Goal: Task Accomplishment & Management: Manage account settings

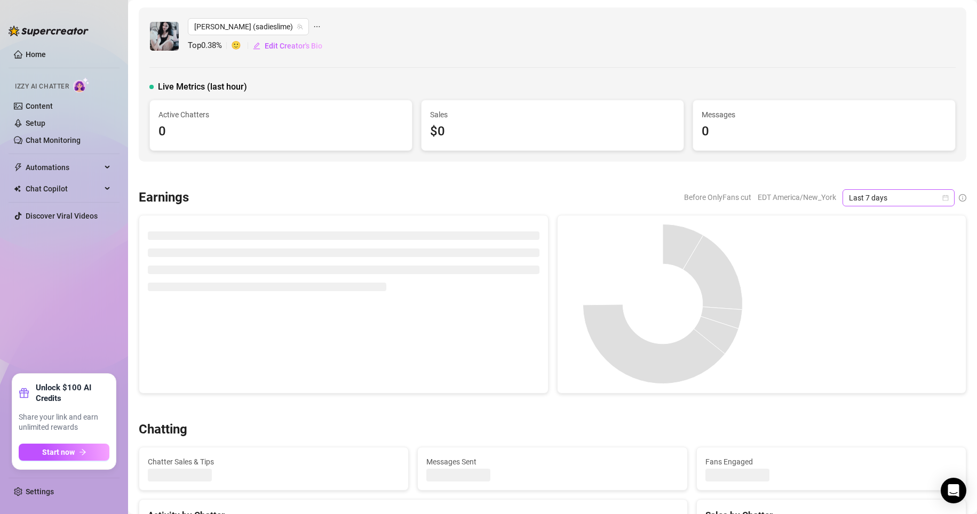
click at [737, 199] on icon "calendar" at bounding box center [945, 198] width 6 height 6
click at [737, 289] on div "Custom date" at bounding box center [889, 288] width 95 height 12
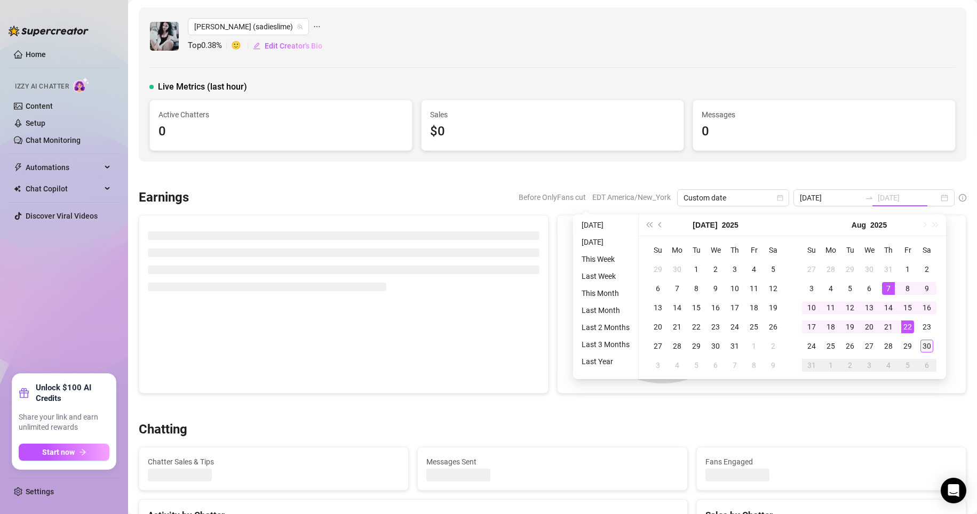
type input "[DATE]"
click at [737, 346] on div "30" at bounding box center [926, 346] width 13 height 13
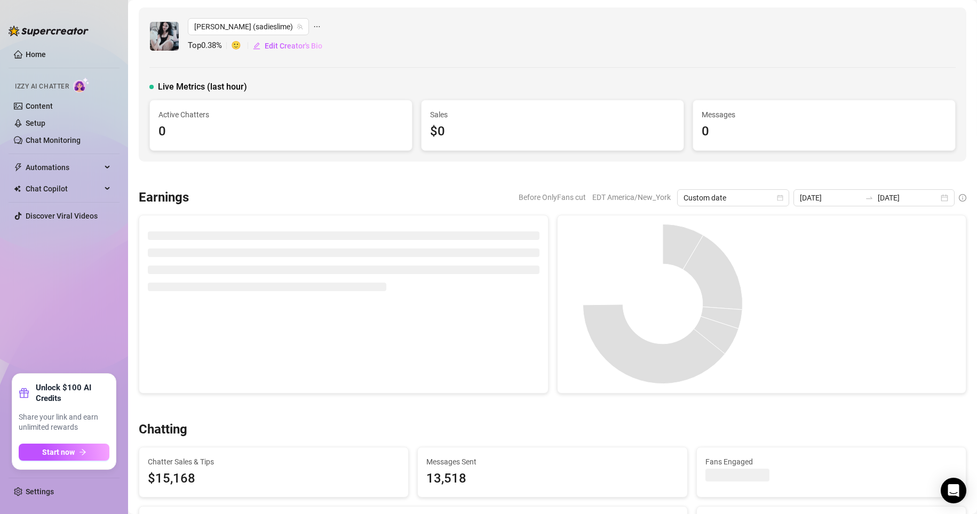
click at [737, 346] on div at bounding box center [859, 304] width 196 height 160
click at [737, 197] on div "2025-08-23 2025-08-30" at bounding box center [873, 197] width 161 height 17
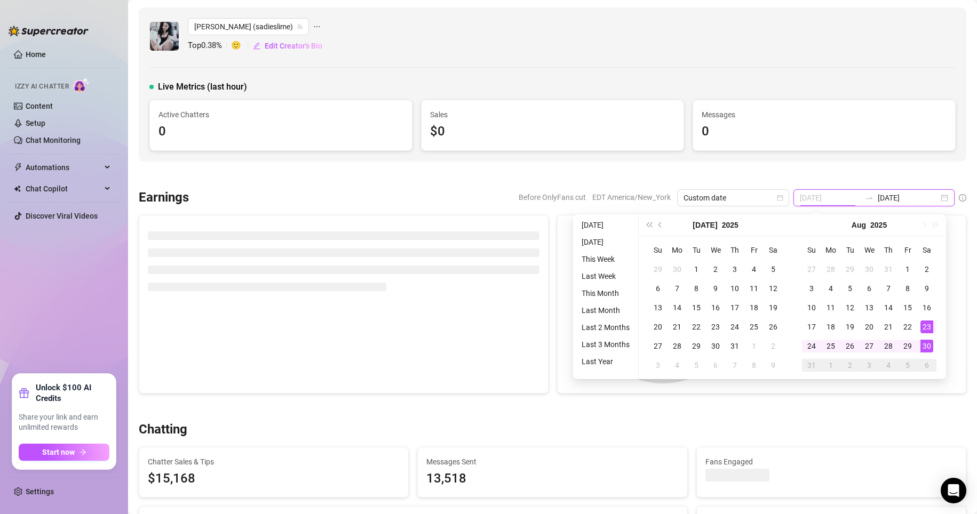
type input "[DATE]"
click at [737, 349] on div "30" at bounding box center [926, 346] width 13 height 13
type input "[DATE]"
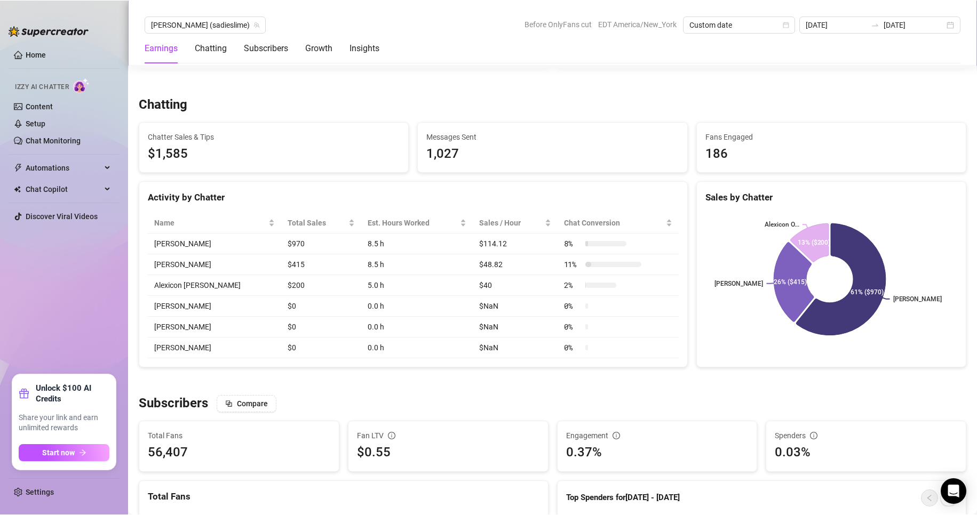
scroll to position [345, 0]
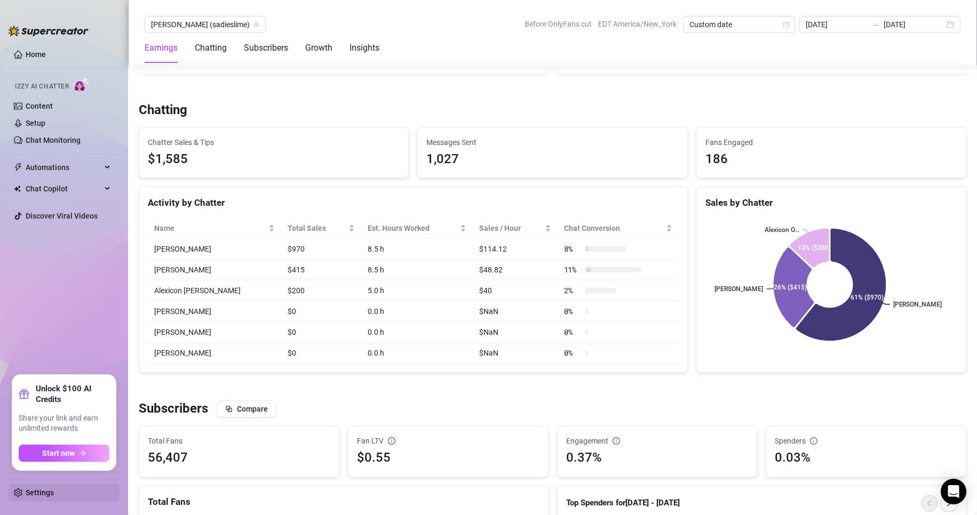
click at [49, 496] on link "Settings" at bounding box center [40, 493] width 28 height 9
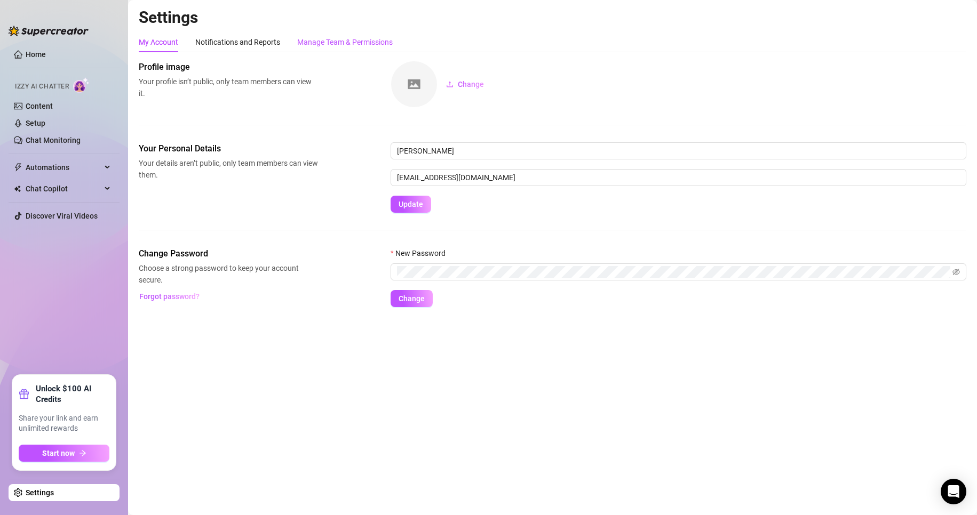
click at [330, 39] on div "Manage Team & Permissions" at bounding box center [344, 42] width 95 height 12
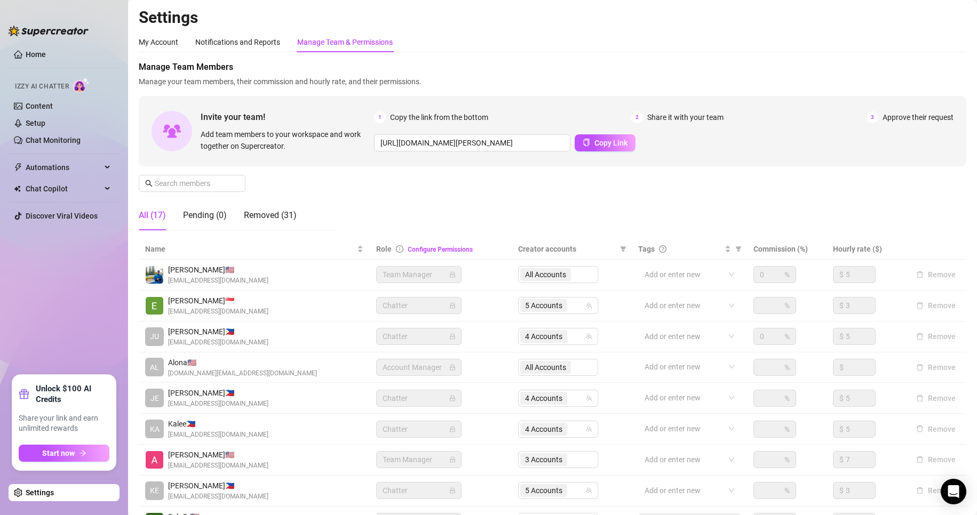
scroll to position [127, 0]
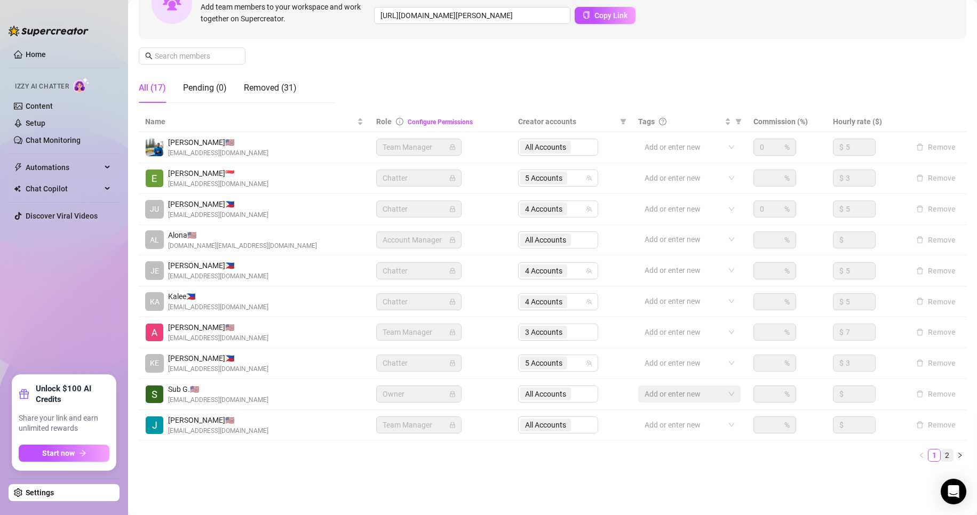
click at [737, 452] on link "2" at bounding box center [947, 456] width 12 height 12
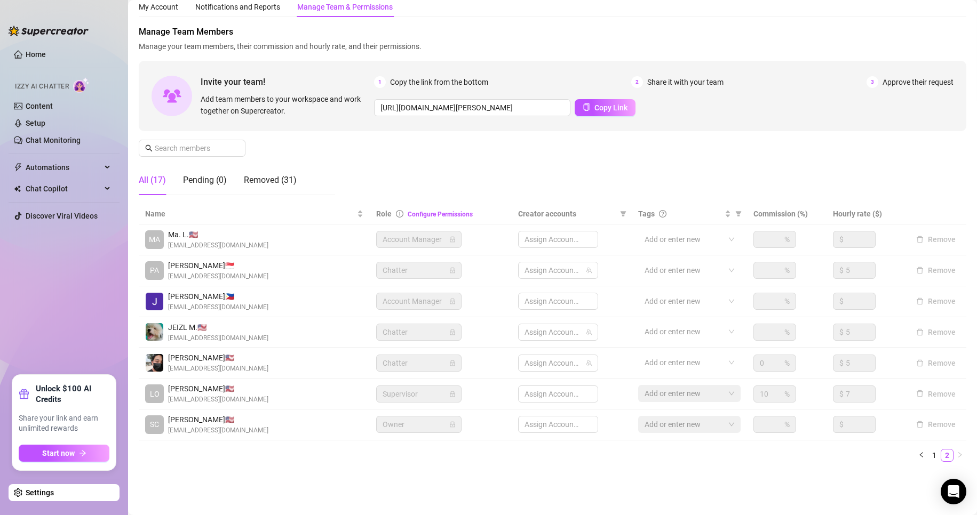
scroll to position [35, 0]
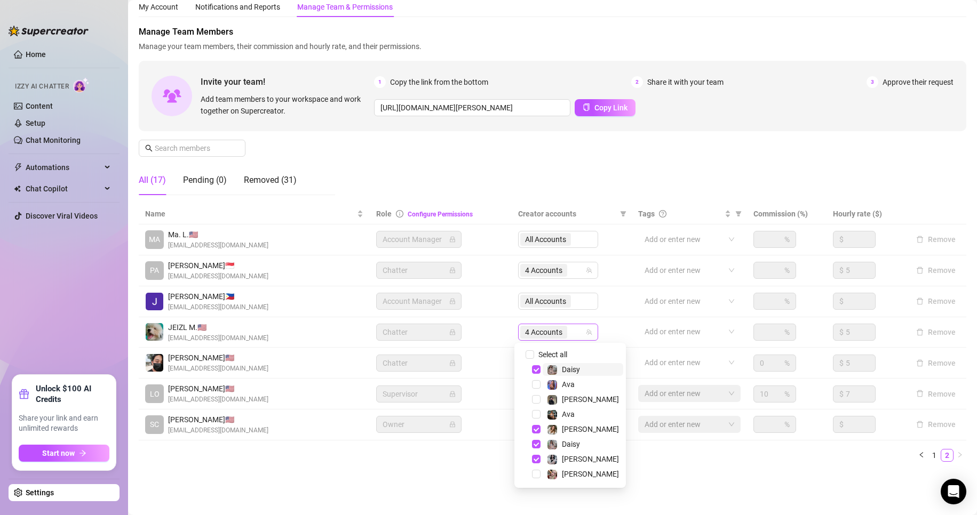
click at [549, 327] on span "4 Accounts" at bounding box center [543, 332] width 37 height 12
click at [534, 459] on span "Select tree node" at bounding box center [536, 459] width 9 height 9
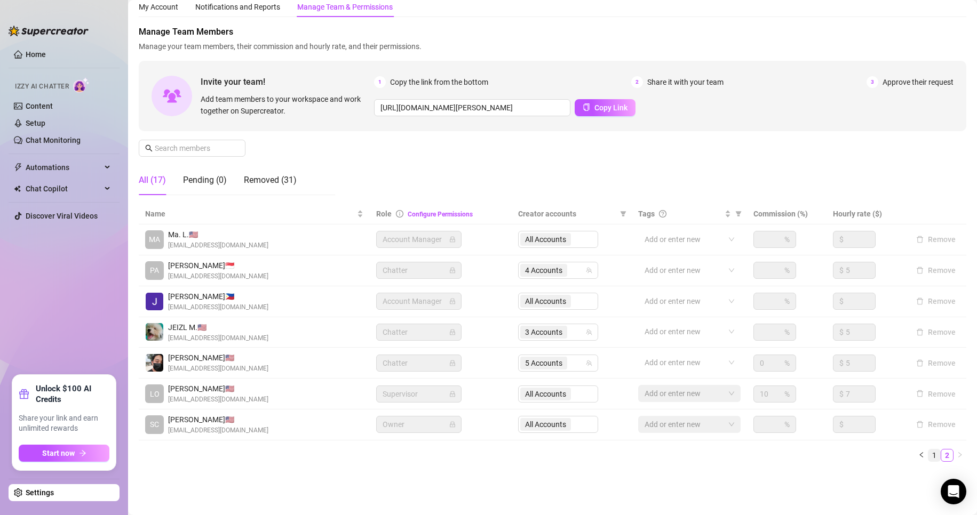
click at [737, 457] on link "1" at bounding box center [934, 456] width 12 height 12
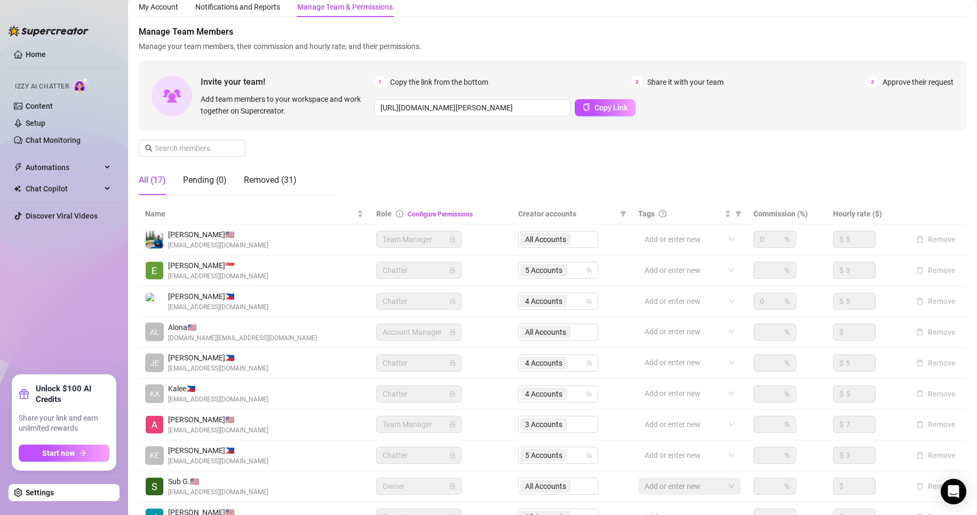
scroll to position [127, 0]
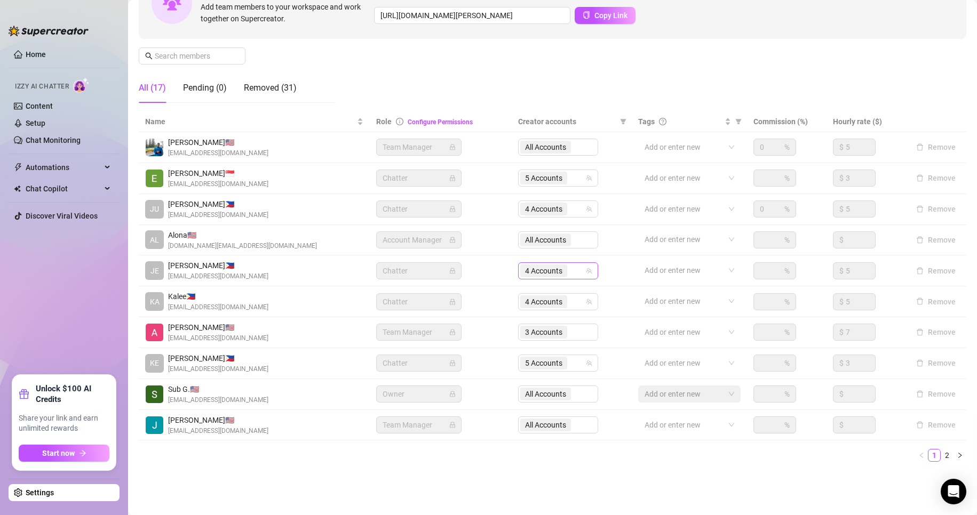
click at [531, 272] on span "4 Accounts" at bounding box center [543, 271] width 37 height 12
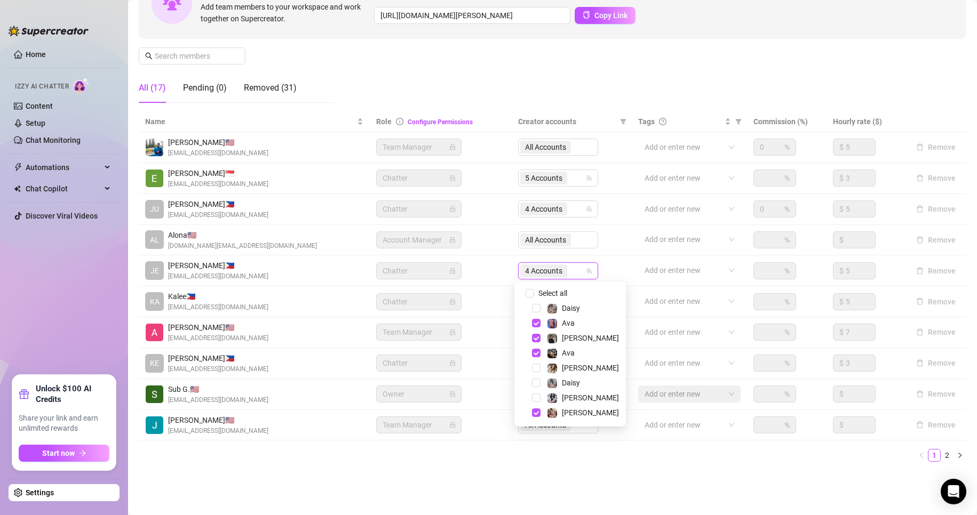
click at [535, 417] on div "[PERSON_NAME]" at bounding box center [570, 412] width 106 height 13
click at [536, 414] on span "Select tree node" at bounding box center [536, 413] width 9 height 9
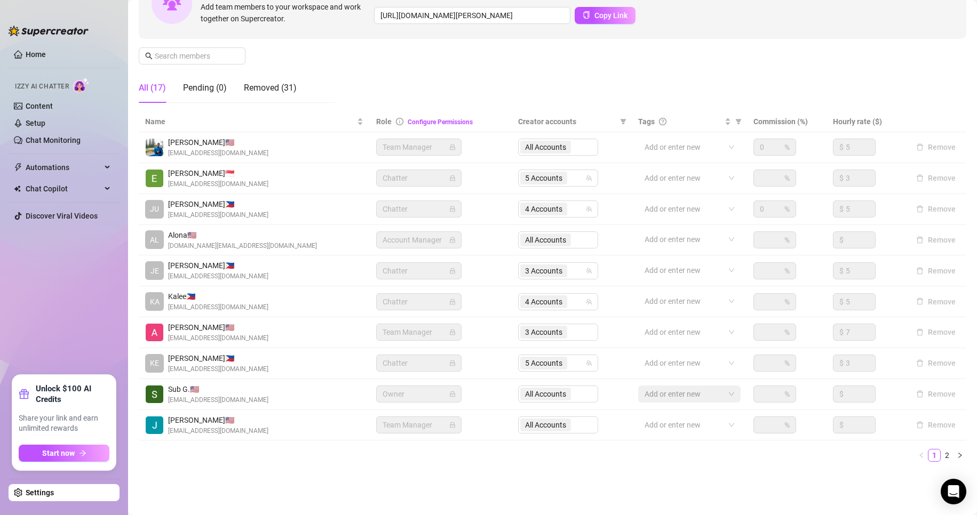
click at [437, 451] on ul "1 2" at bounding box center [552, 455] width 827 height 13
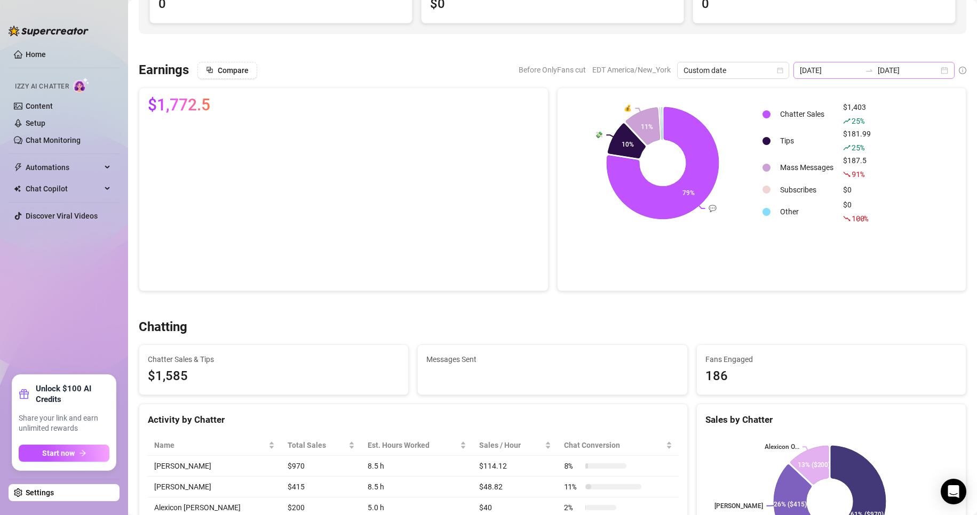
click at [737, 70] on div "2025-08-30 2025-08-30" at bounding box center [873, 70] width 161 height 17
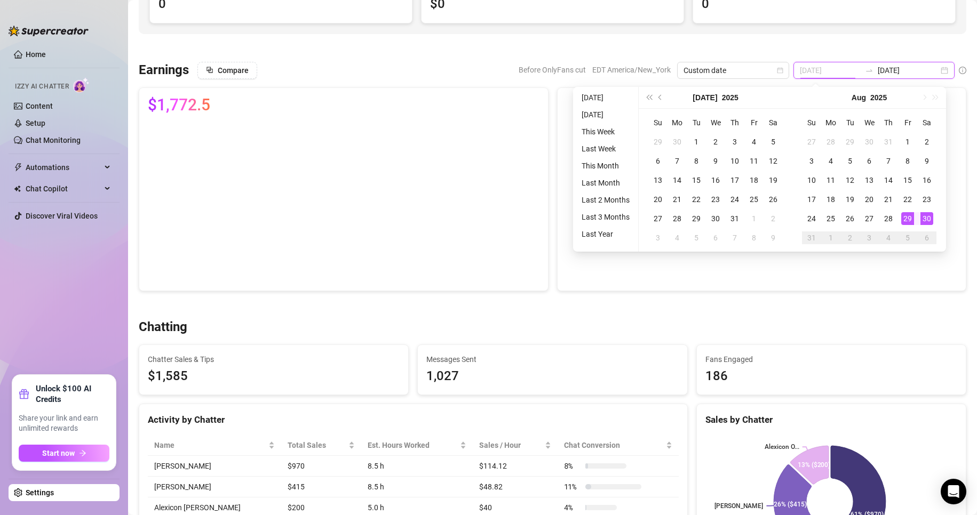
type input "[DATE]"
click at [737, 219] on div "30" at bounding box center [926, 218] width 13 height 13
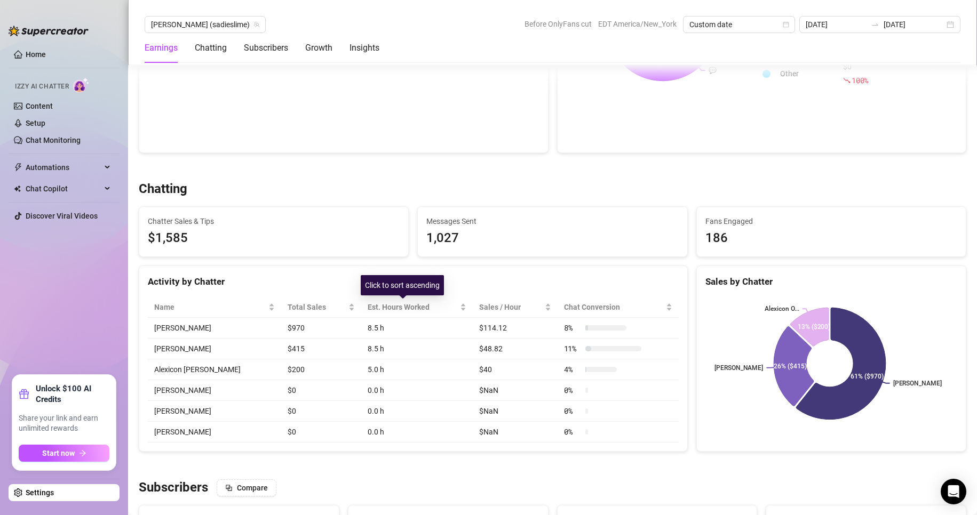
scroll to position [265, 0]
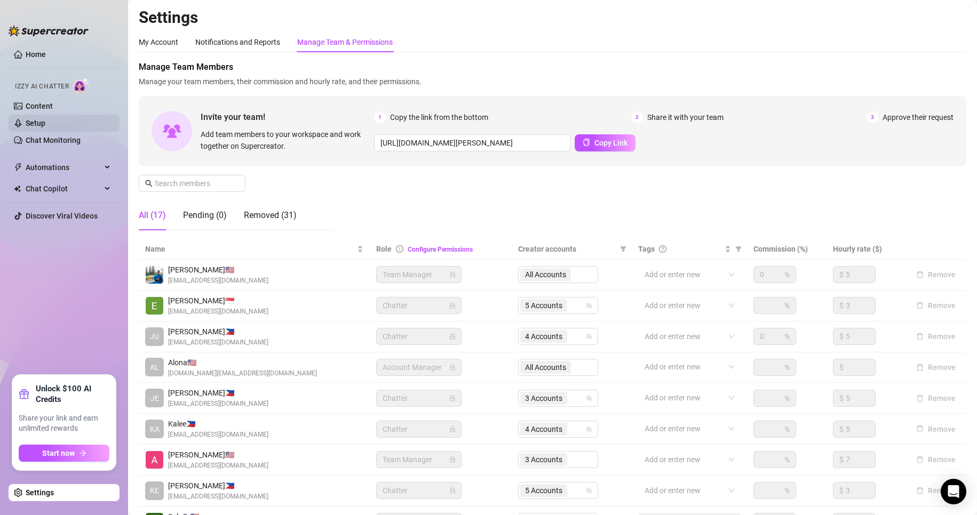
click at [45, 125] on link "Setup" at bounding box center [36, 123] width 20 height 9
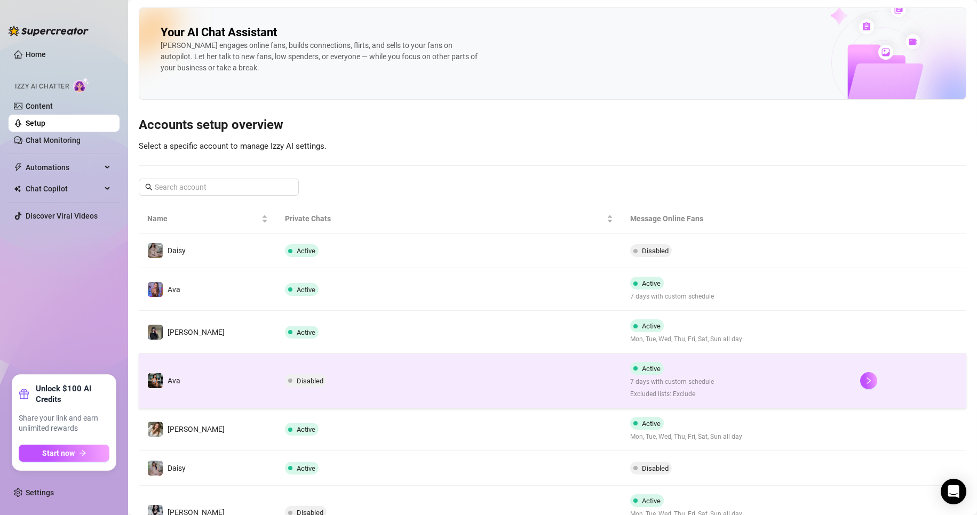
scroll to position [100, 0]
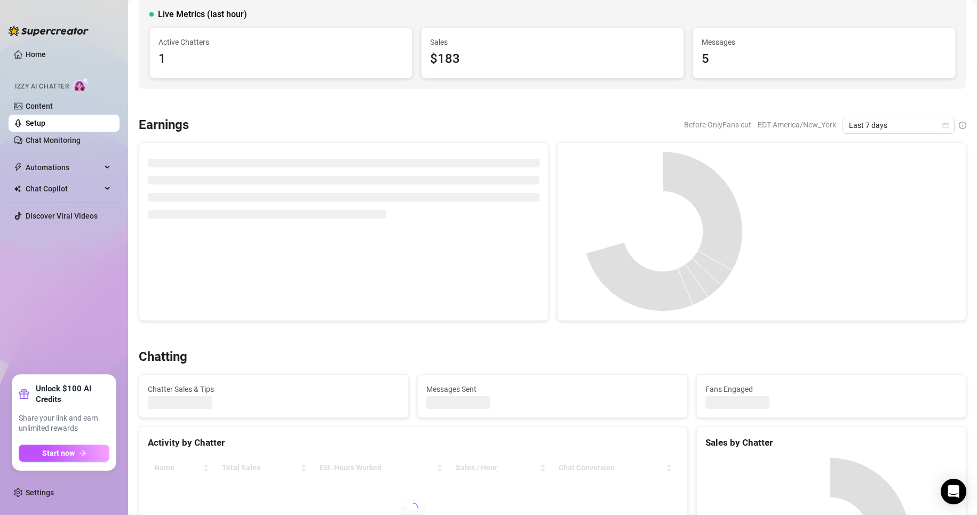
scroll to position [49, 0]
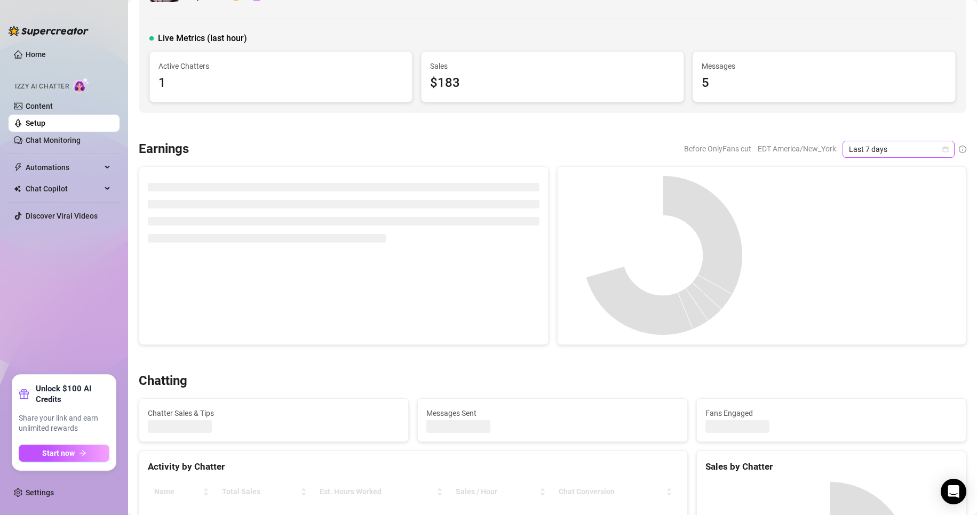
click at [931, 151] on span "Last 7 days" at bounding box center [898, 149] width 99 height 16
click at [887, 174] on div "Last 24 hours" at bounding box center [889, 171] width 95 height 12
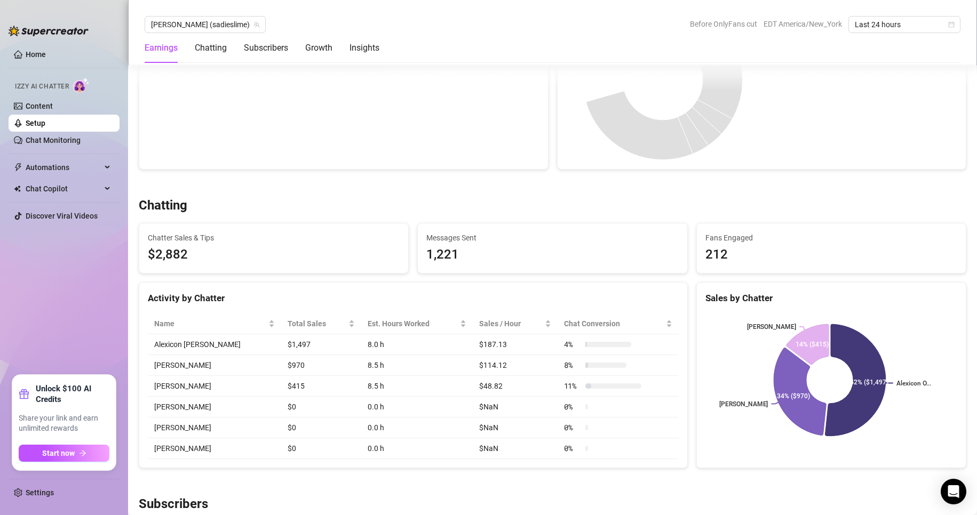
scroll to position [213, 0]
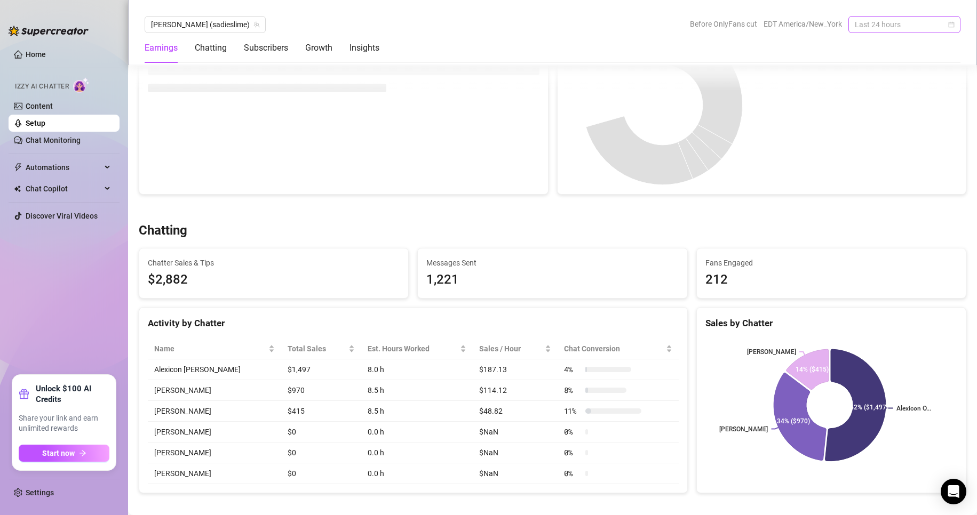
click at [947, 21] on span "Last 24 hours" at bounding box center [903, 25] width 99 height 16
click at [890, 110] on div "Custom date" at bounding box center [904, 114] width 95 height 12
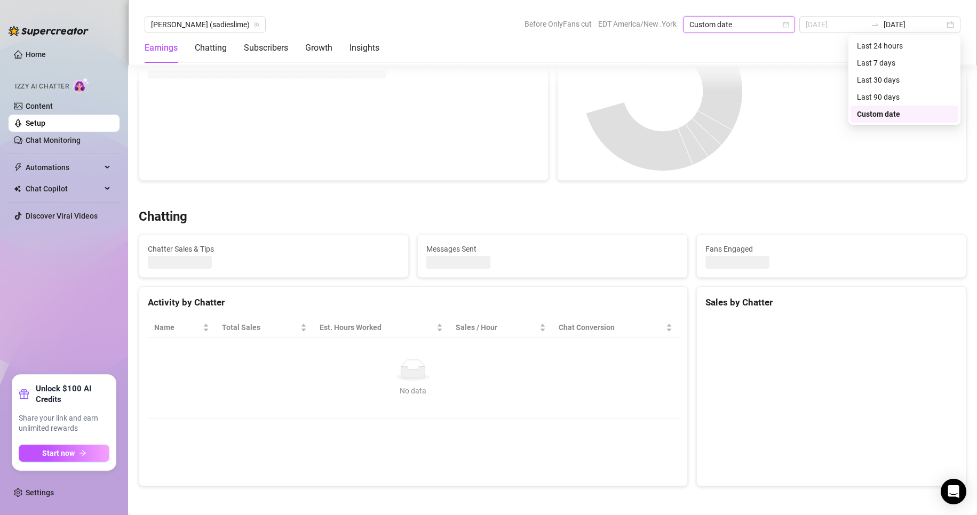
scroll to position [206, 0]
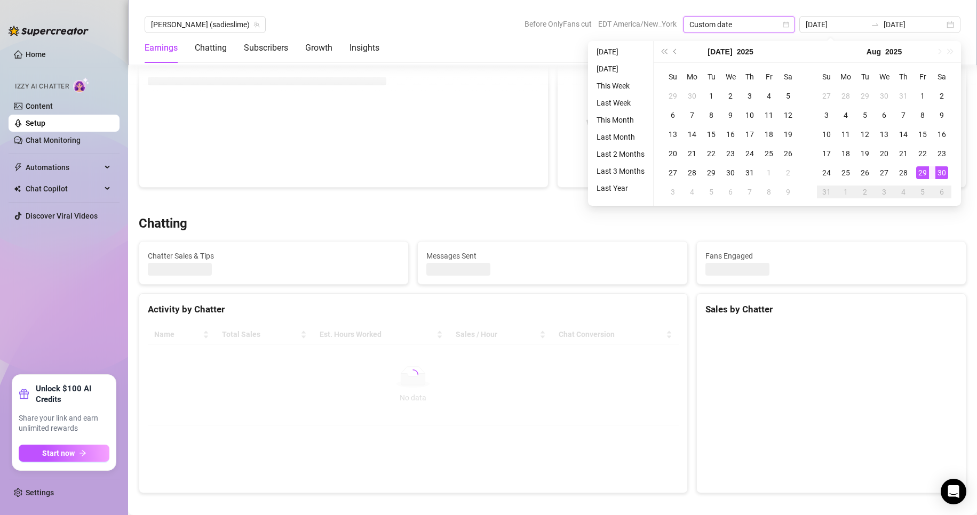
type input "[DATE]"
click at [941, 173] on div "30" at bounding box center [941, 172] width 13 height 13
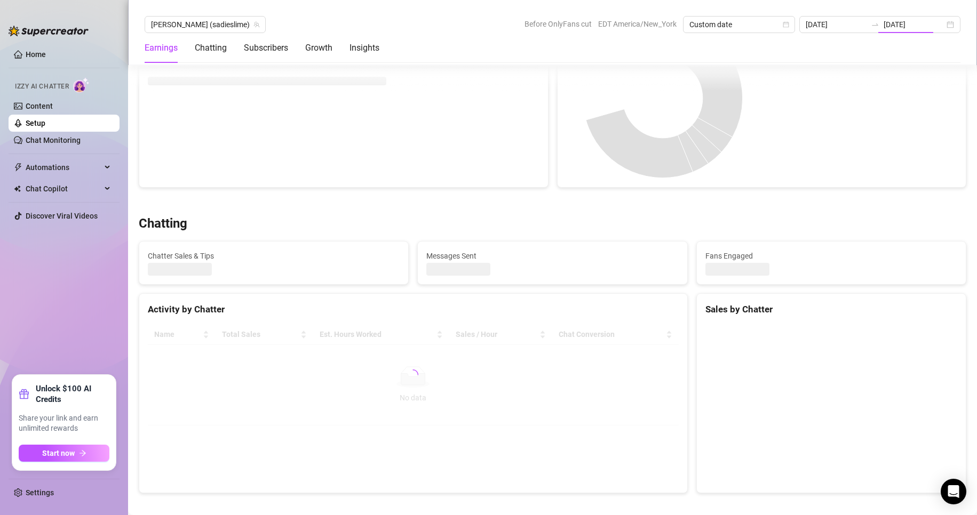
type input "[DATE]"
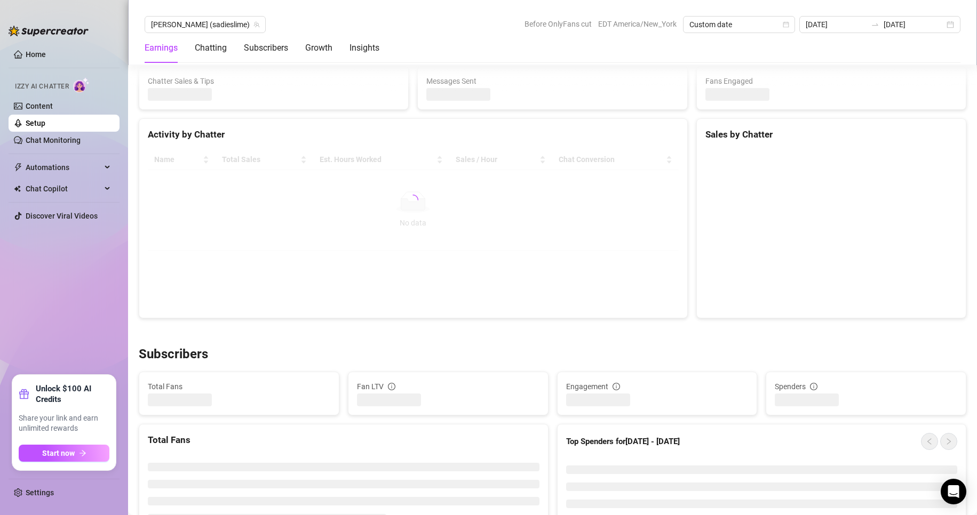
scroll to position [380, 0]
